Goal: Task Accomplishment & Management: Manage account settings

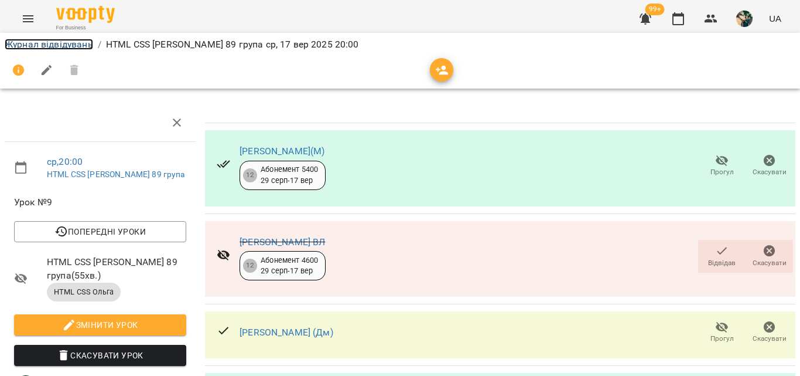
click at [43, 46] on link "Журнал відвідувань" at bounding box center [49, 44] width 88 height 11
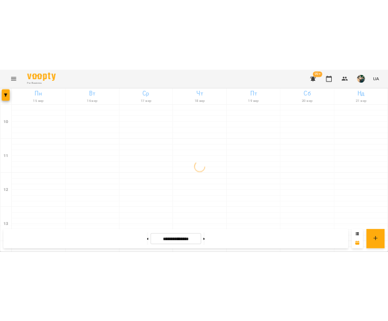
scroll to position [663, 0]
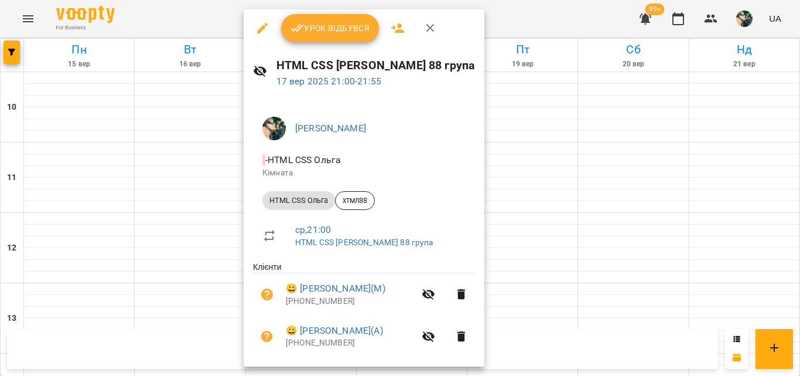
click at [325, 37] on button "Урок відбувся" at bounding box center [330, 28] width 98 height 28
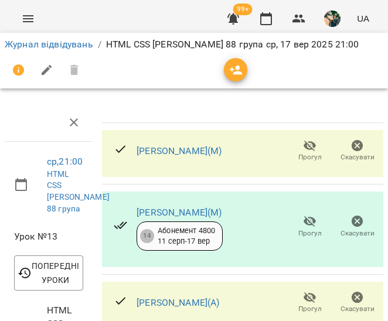
click at [303, 145] on icon "button" at bounding box center [309, 146] width 13 height 11
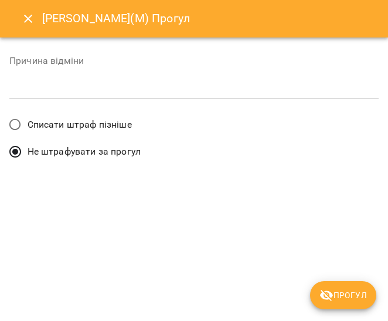
click at [74, 123] on span "Списати штраф пізніше" at bounding box center [80, 125] width 104 height 14
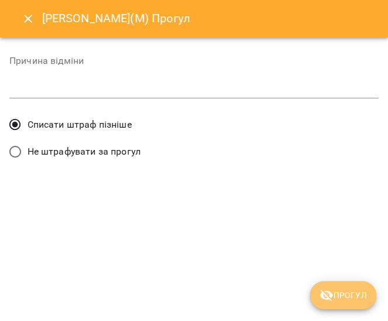
drag, startPoint x: 328, startPoint y: 292, endPoint x: 297, endPoint y: 260, distance: 44.3
click at [327, 290] on icon "submit" at bounding box center [326, 295] width 14 height 14
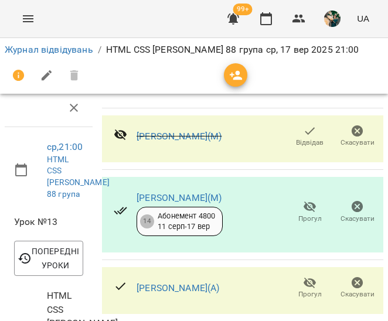
scroll to position [71, 0]
click at [303, 278] on icon "button" at bounding box center [309, 283] width 13 height 11
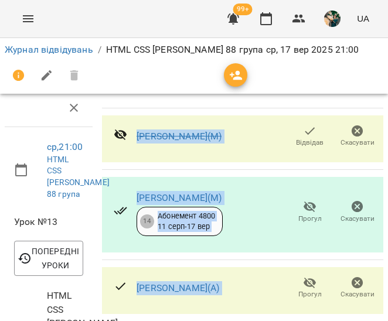
click at [303, 278] on icon "button" at bounding box center [309, 283] width 13 height 11
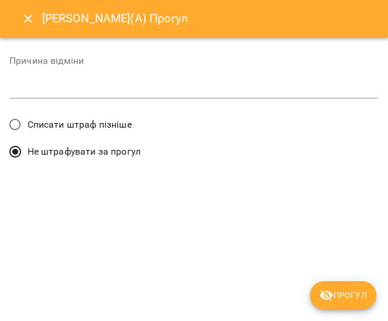
click at [57, 128] on span "Списати штраф пізніше" at bounding box center [80, 125] width 104 height 14
click at [344, 296] on span "Прогул" at bounding box center [342, 295] width 47 height 14
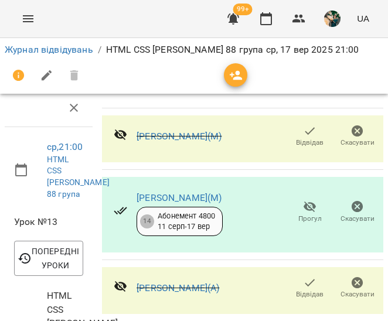
scroll to position [156, 0]
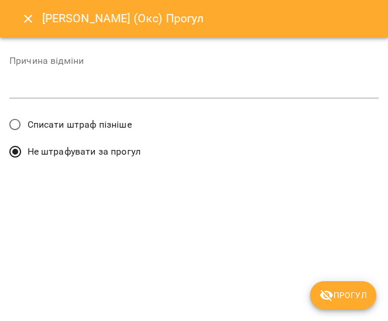
click at [121, 127] on span "Списати штраф пізніше" at bounding box center [80, 125] width 104 height 14
click at [334, 293] on span "Прогул" at bounding box center [342, 295] width 47 height 14
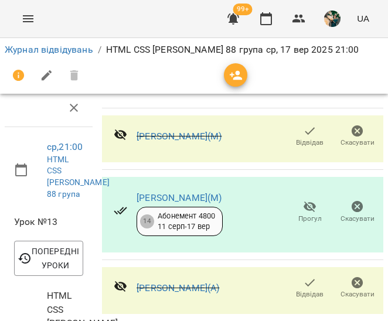
scroll to position [307, 0]
click at [63, 49] on link "Журнал відвідувань" at bounding box center [49, 49] width 88 height 11
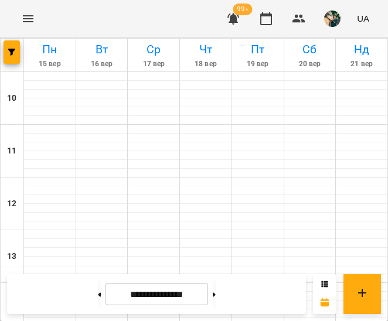
scroll to position [431, 0]
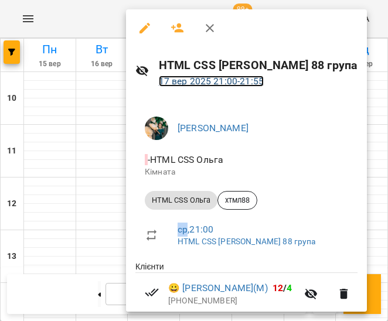
click at [216, 86] on link "17 вер 2025 21:00 - 21:55" at bounding box center [211, 81] width 105 height 11
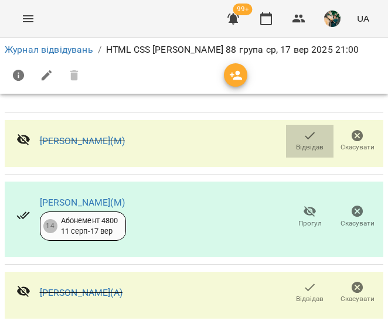
click at [293, 140] on span "Відвідав" at bounding box center [309, 140] width 33 height 23
